Goal: Navigation & Orientation: Find specific page/section

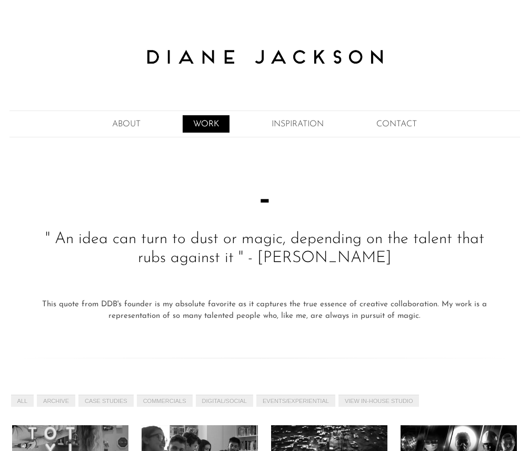
scroll to position [895, 0]
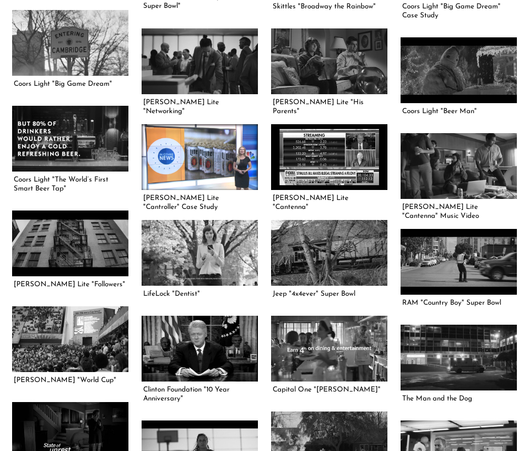
click at [214, 154] on link at bounding box center [200, 156] width 116 height 65
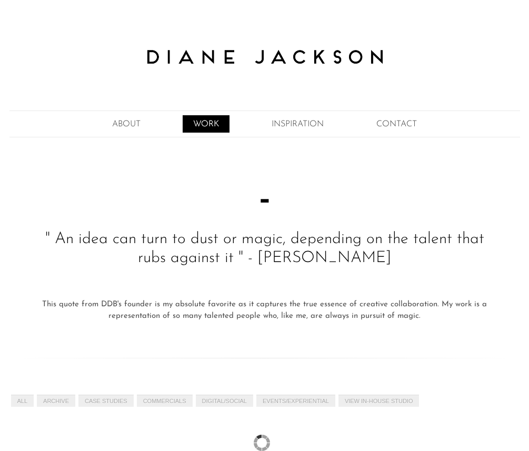
scroll to position [895, 0]
